Goal: Information Seeking & Learning: Understand process/instructions

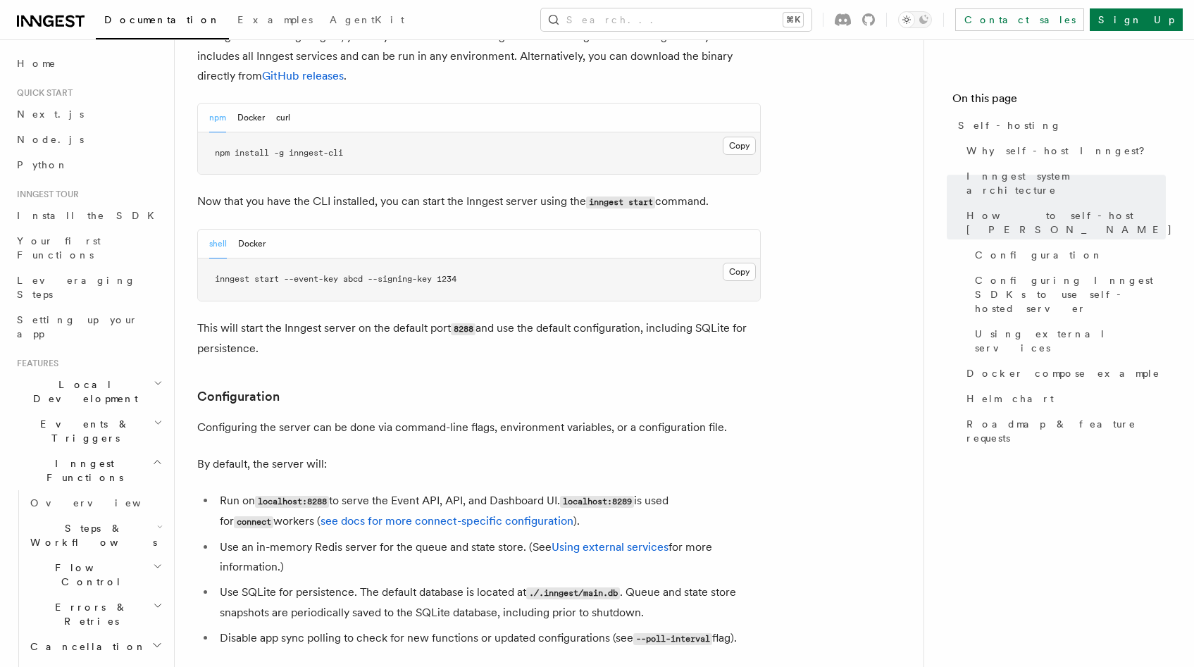
scroll to position [1522, 0]
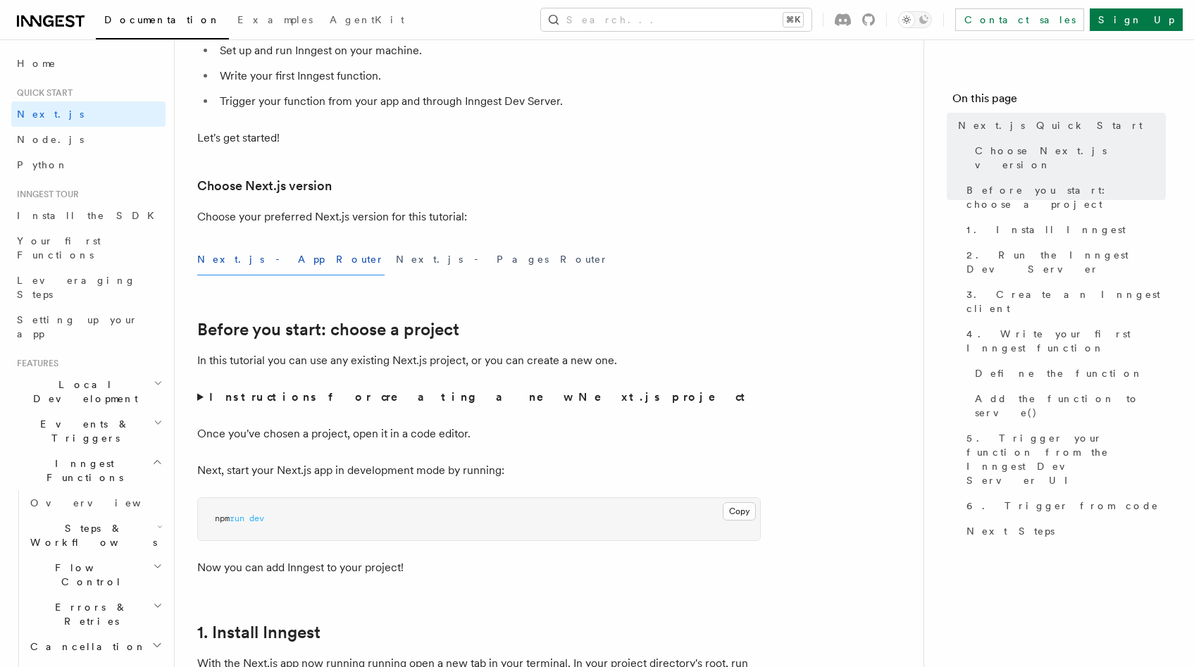
scroll to position [221, 0]
